Goal: Book appointment/travel/reservation

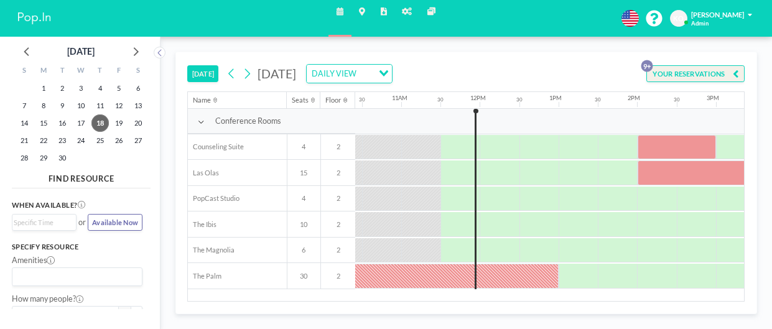
scroll to position [0, 821]
click at [136, 50] on icon at bounding box center [136, 52] width 5 height 9
click at [78, 141] on span "22" at bounding box center [80, 140] width 17 height 17
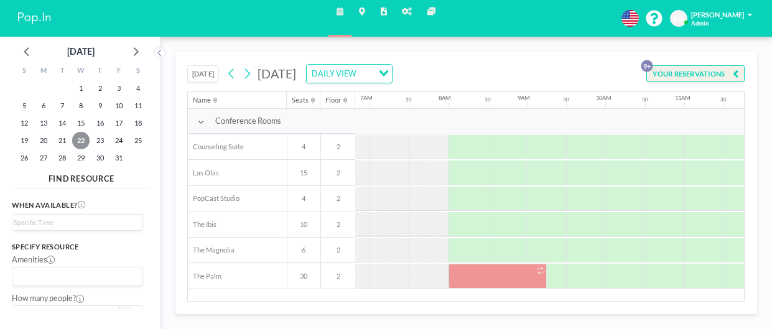
scroll to position [0, 560]
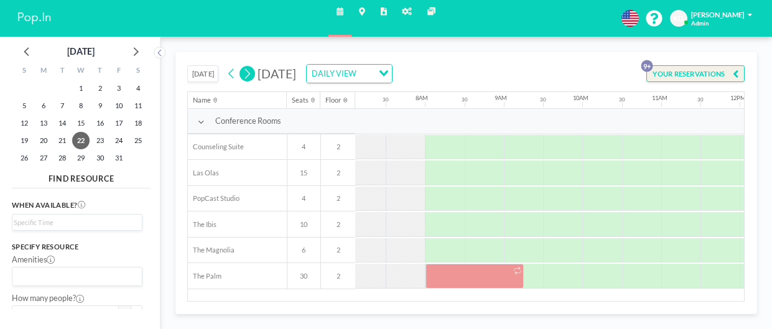
click at [252, 75] on icon at bounding box center [246, 74] width 9 height 15
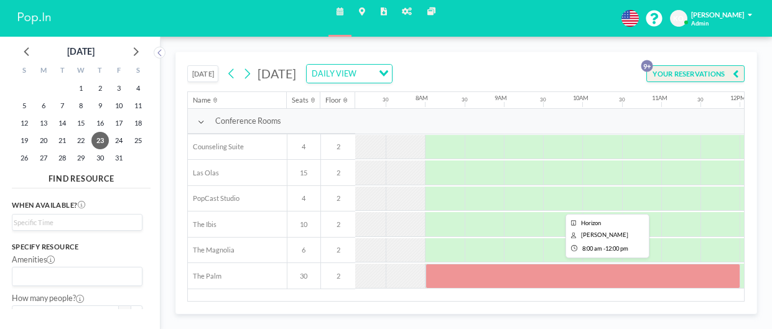
click at [464, 275] on div at bounding box center [582, 276] width 315 height 25
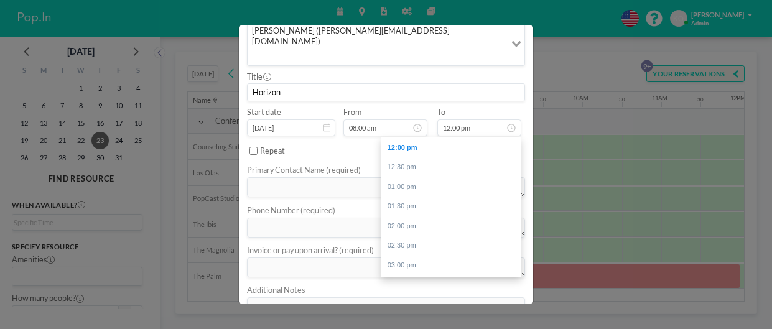
scroll to position [196, 0]
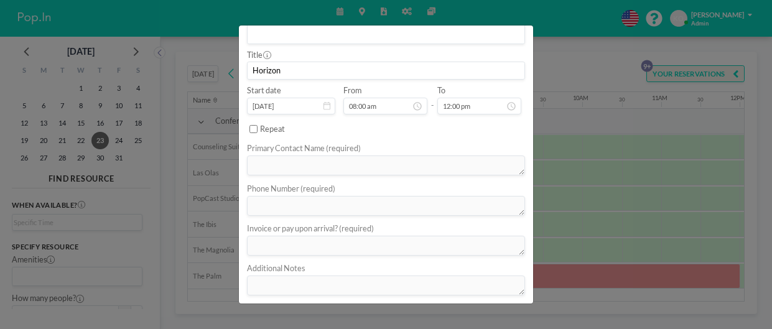
click at [441, 306] on button "REMOVE" at bounding box center [441, 314] width 39 height 17
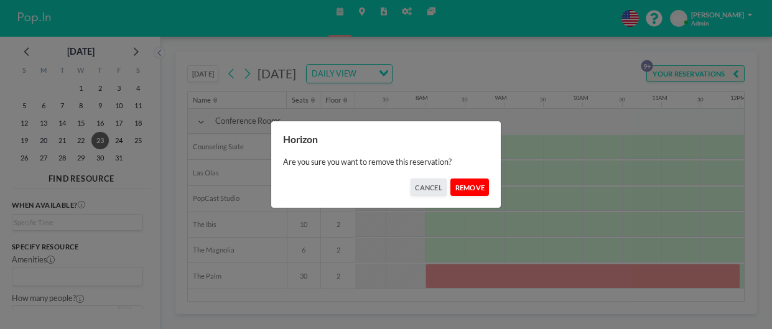
click at [472, 180] on button "REMOVE" at bounding box center [469, 186] width 39 height 17
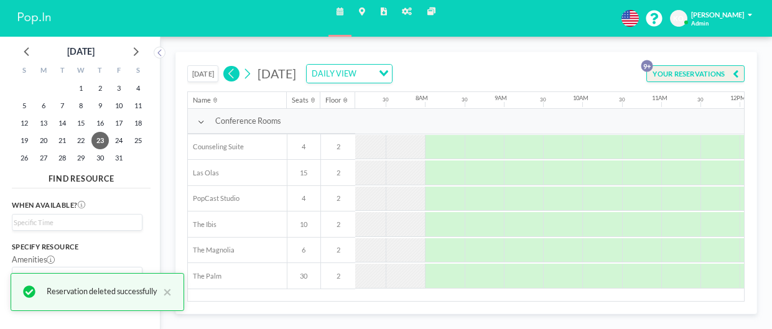
click at [232, 78] on icon at bounding box center [231, 74] width 9 height 15
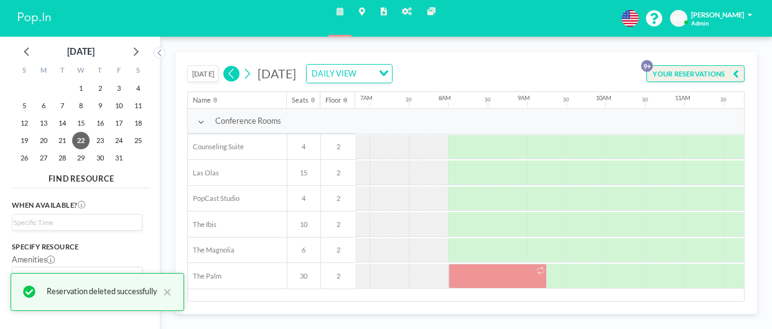
scroll to position [0, 560]
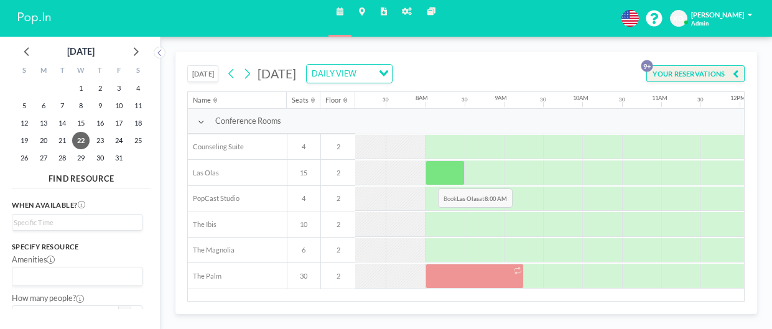
click at [428, 178] on div at bounding box center [444, 172] width 39 height 25
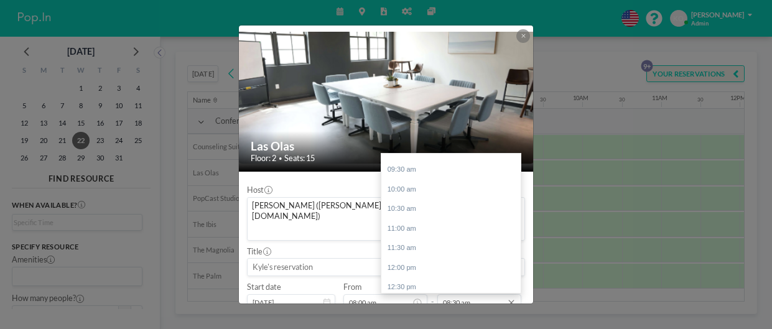
scroll to position [66, 0]
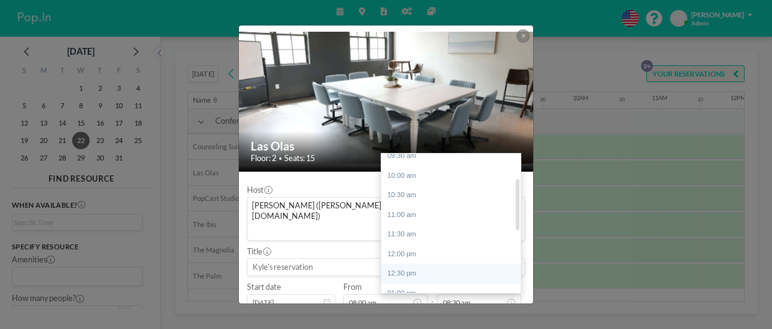
click at [405, 264] on div "12:30 pm" at bounding box center [450, 274] width 139 height 20
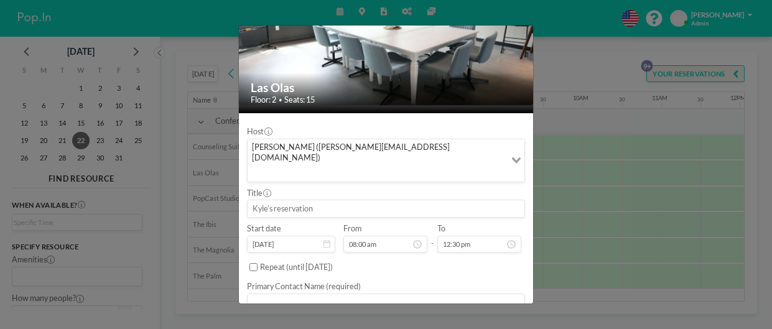
scroll to position [61, 0]
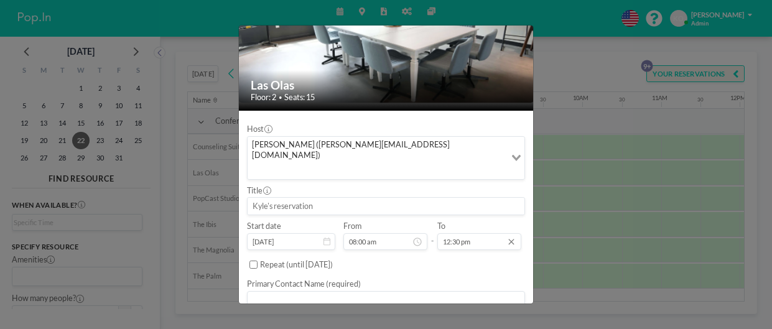
click at [475, 233] on input "12:30 pm" at bounding box center [479, 241] width 84 height 17
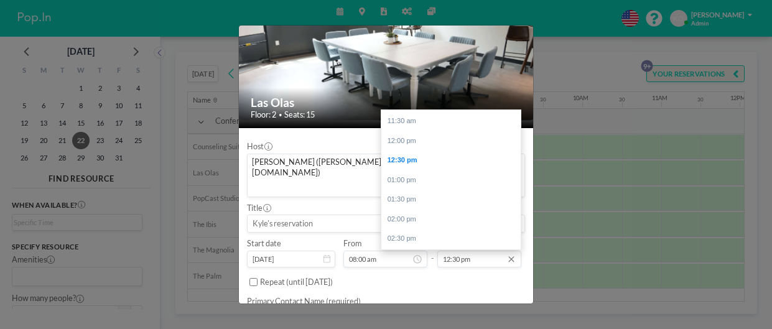
scroll to position [134, 0]
click at [400, 133] on div "12:00 pm" at bounding box center [450, 143] width 139 height 20
type input "12:00 pm"
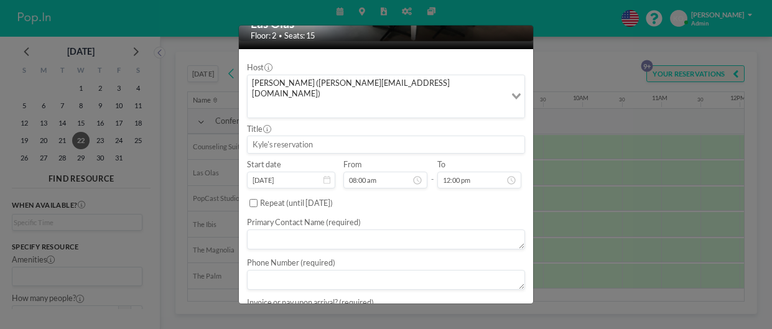
scroll to position [124, 0]
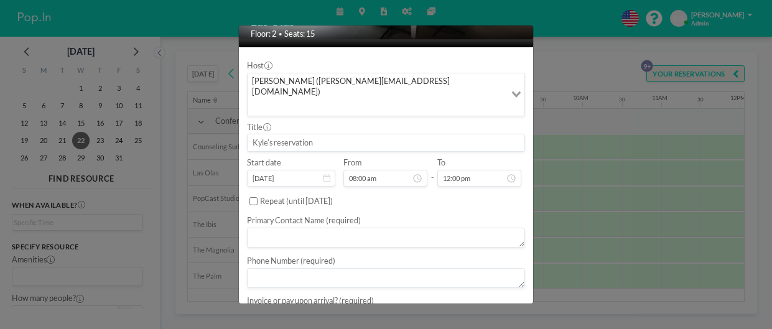
click at [311, 228] on textarea at bounding box center [386, 238] width 278 height 20
click at [266, 134] on input at bounding box center [385, 142] width 277 height 17
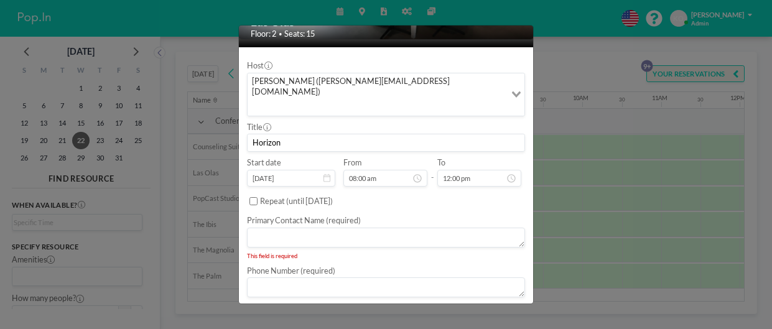
type input "Horizon"
click at [257, 228] on textarea at bounding box center [386, 238] width 278 height 20
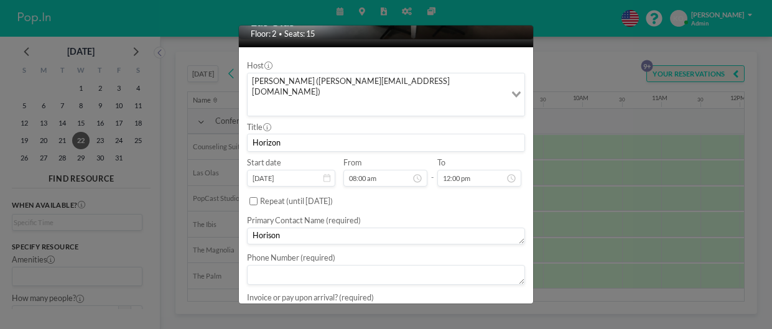
type textarea "Horison"
click at [262, 265] on textarea at bounding box center [386, 275] width 278 height 20
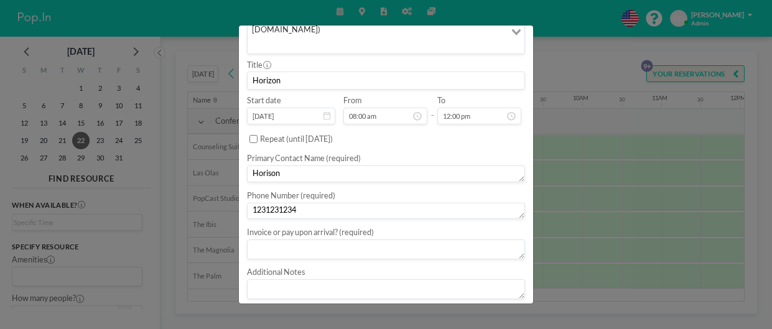
scroll to position [187, 0]
type textarea "1231231234"
click at [366, 239] on textarea at bounding box center [386, 249] width 278 height 20
type textarea "invoice"
click at [271, 165] on textarea "Horison" at bounding box center [386, 173] width 278 height 17
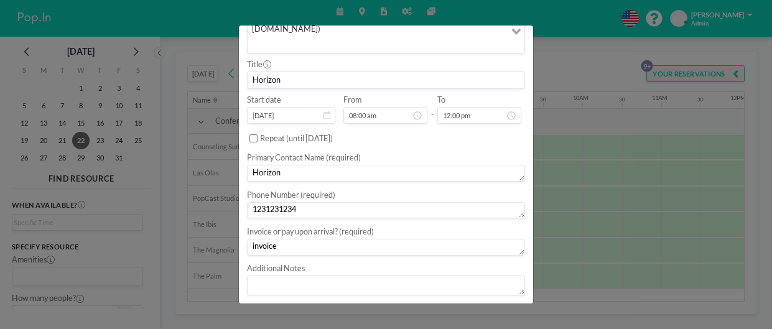
type textarea "Horizon"
click at [489, 305] on button "BOOK NOW" at bounding box center [500, 313] width 50 height 17
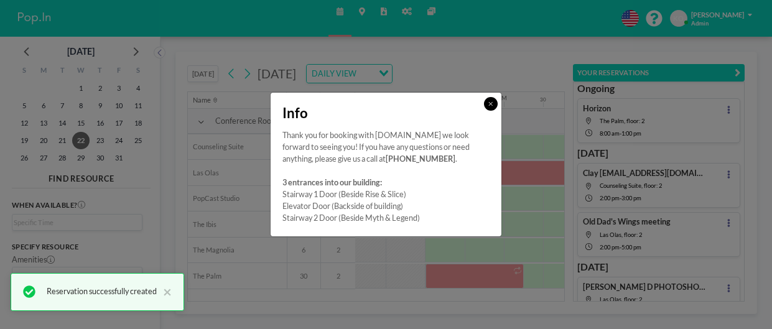
click at [493, 105] on button at bounding box center [491, 104] width 14 height 14
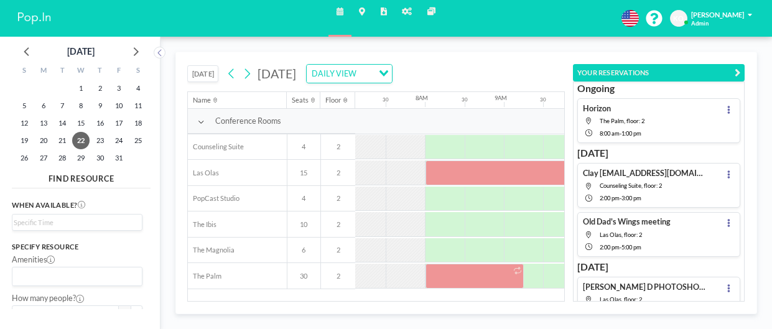
click at [205, 73] on button "[DATE]" at bounding box center [202, 73] width 31 height 17
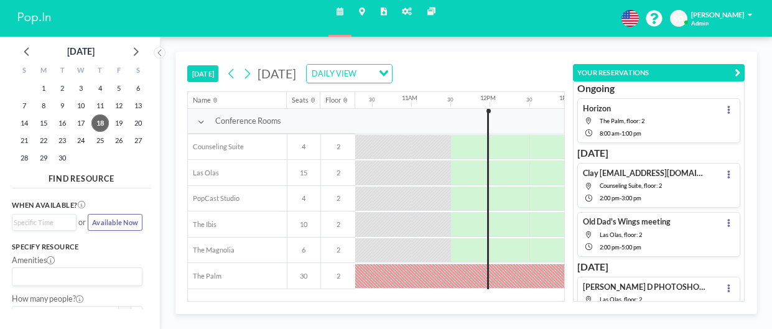
scroll to position [0, 821]
